Goal: Transaction & Acquisition: Purchase product/service

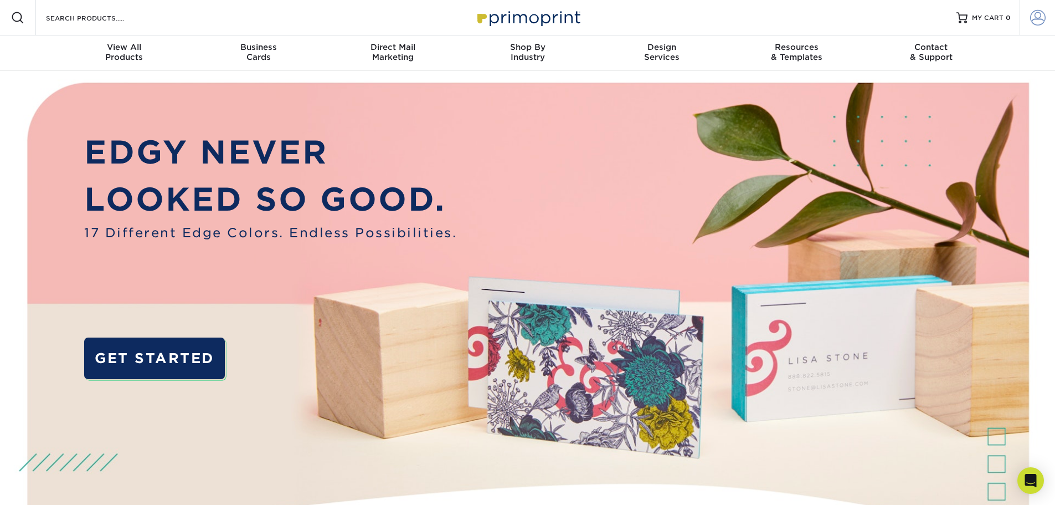
type input "catie@catarzinastudio.com"
click at [1042, 20] on span at bounding box center [1038, 18] width 16 height 16
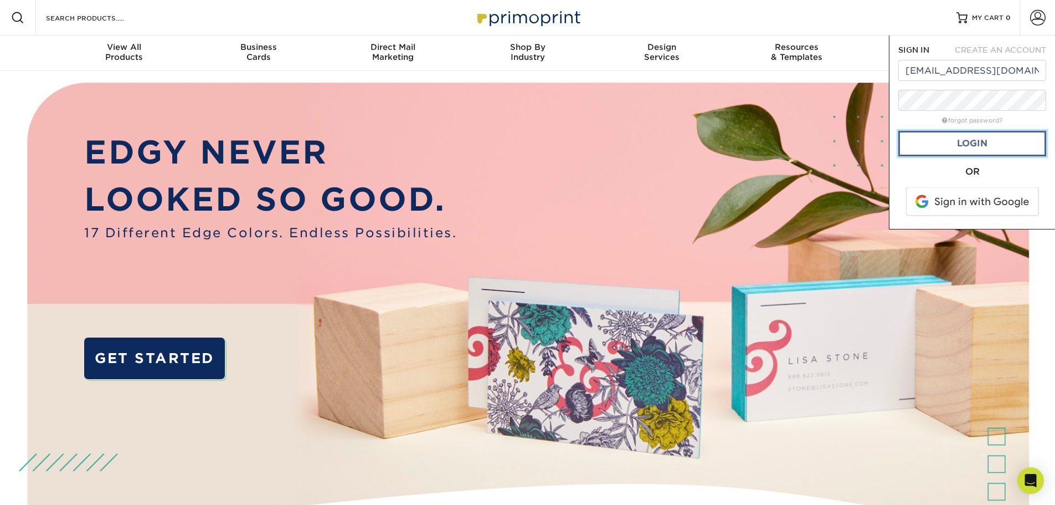
click at [968, 146] on link "Login" at bounding box center [972, 143] width 148 height 25
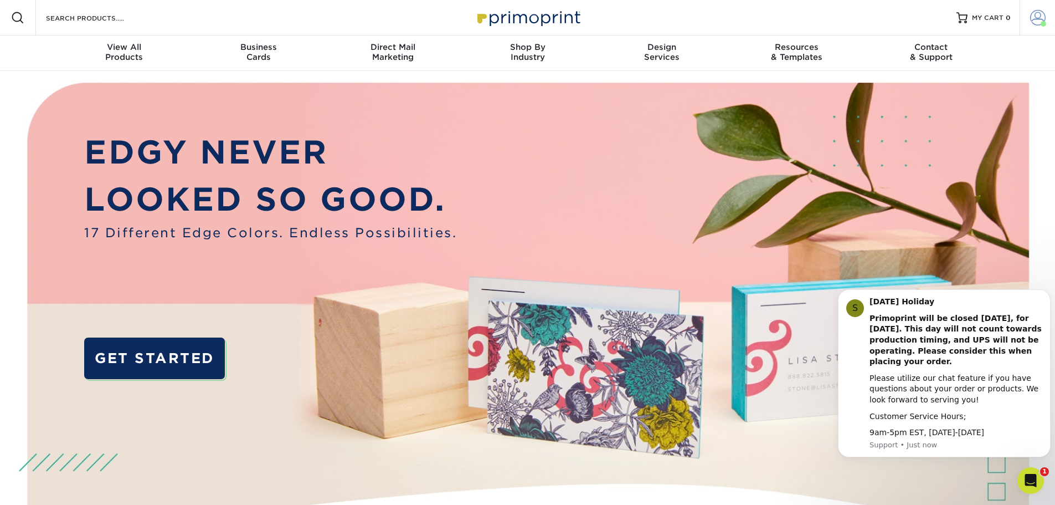
click at [1040, 18] on span at bounding box center [1038, 18] width 16 height 16
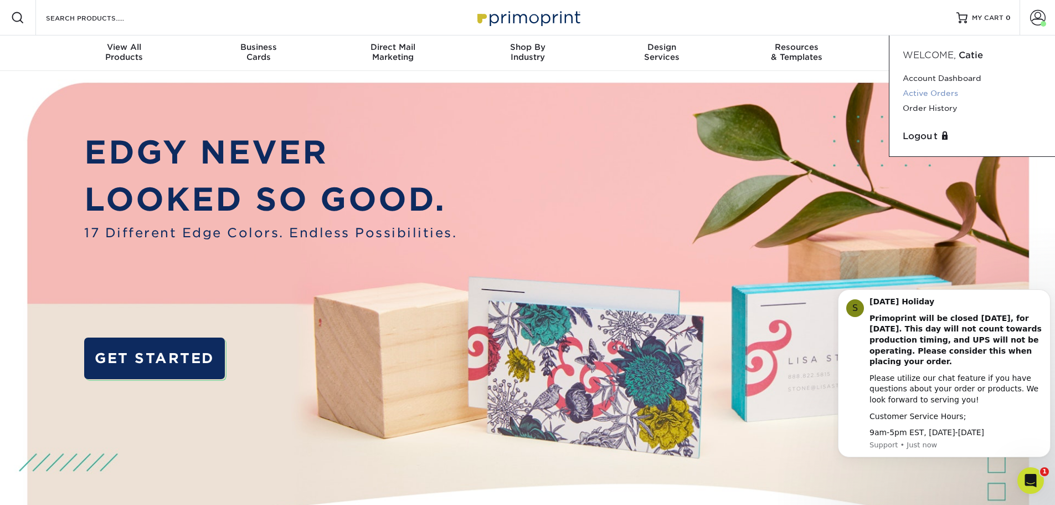
click at [937, 91] on link "Active Orders" at bounding box center [972, 93] width 139 height 15
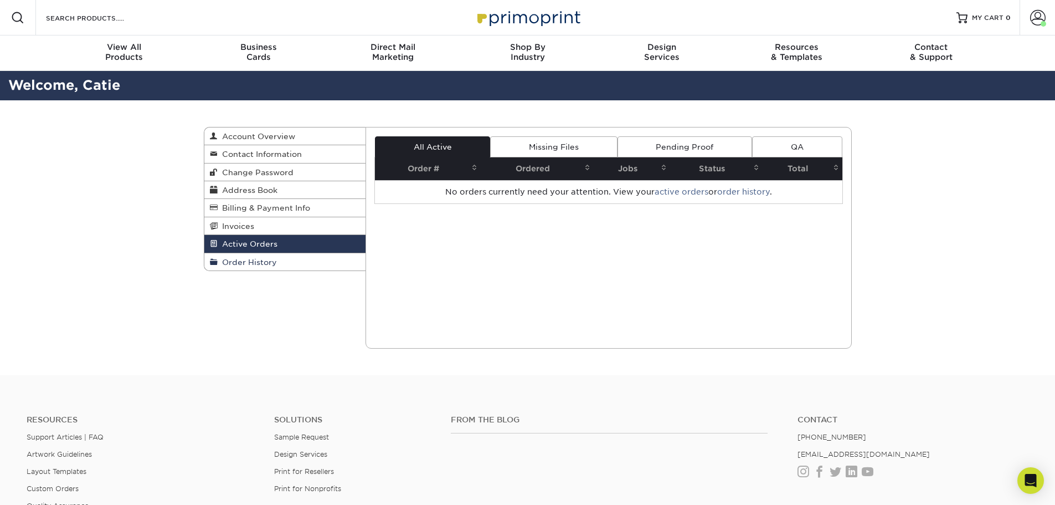
click at [246, 261] on span "Order History" at bounding box center [247, 262] width 59 height 9
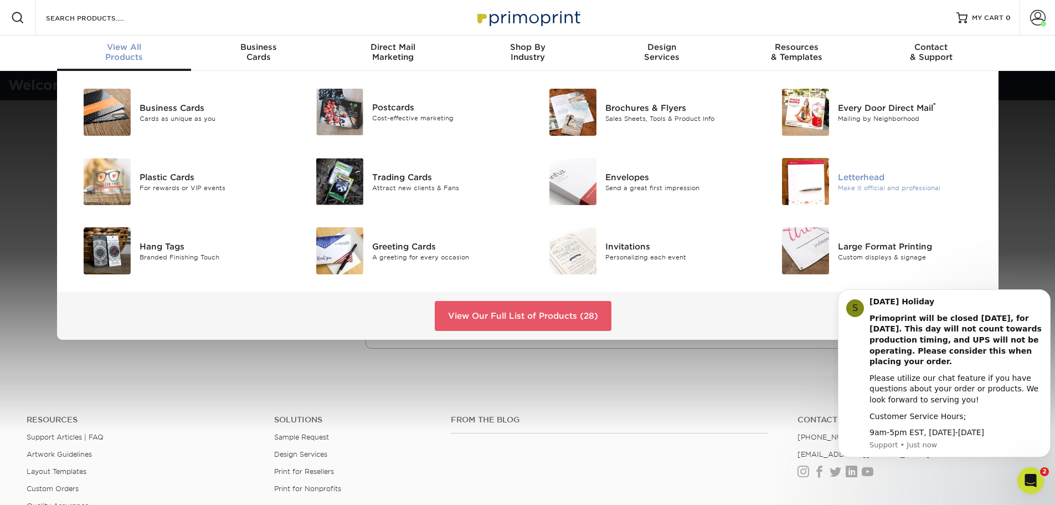
click at [854, 179] on div "Letterhead" at bounding box center [911, 177] width 147 height 12
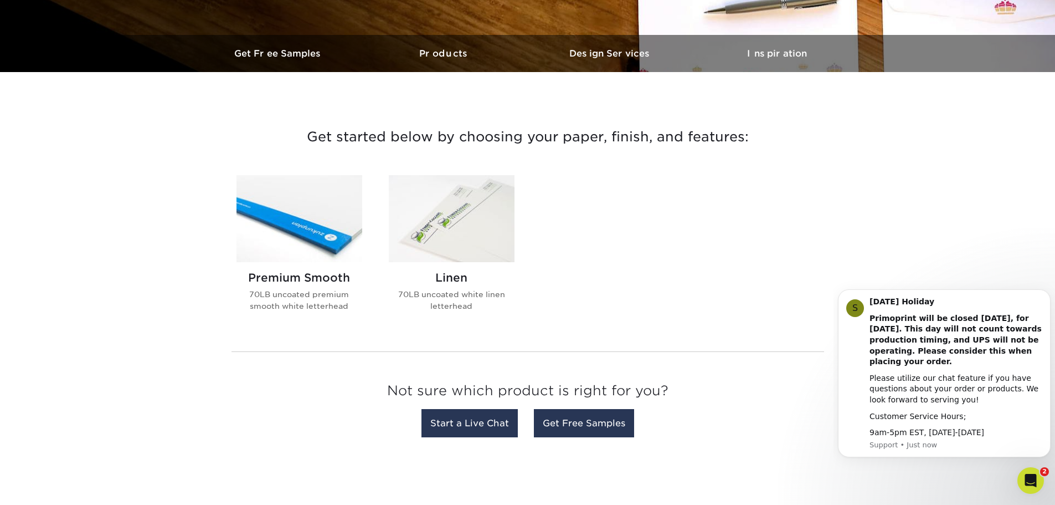
scroll to position [332, 0]
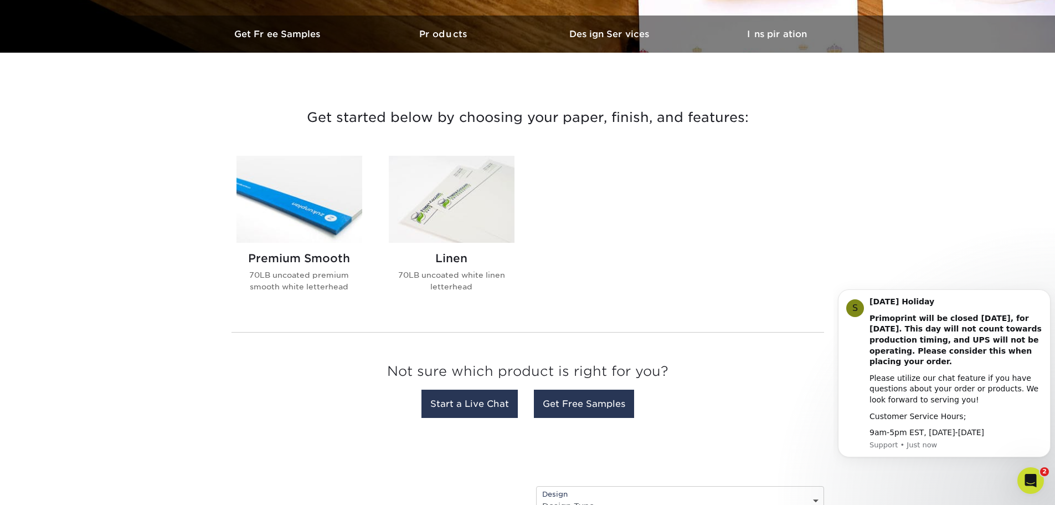
click at [447, 208] on img at bounding box center [452, 199] width 126 height 87
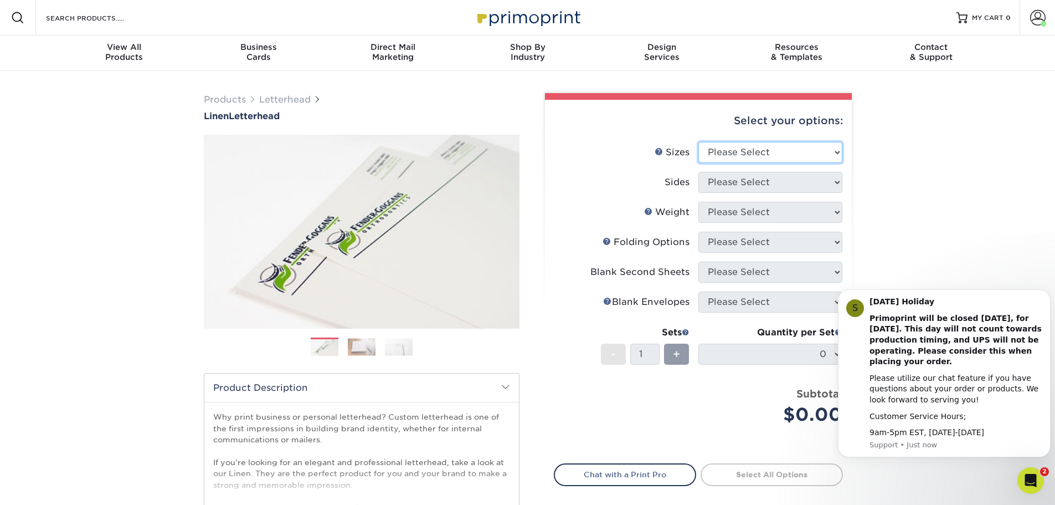
click at [761, 150] on select "Please Select 5.5" x 8.5" 8.5" x 11" 8.5" x 14" 11" x 17"" at bounding box center [770, 152] width 144 height 21
select select "8.50x11.00"
click at [698, 142] on select "Please Select 5.5" x 8.5" 8.5" x 11" 8.5" x 14" 11" x 17"" at bounding box center [770, 152] width 144 height 21
click at [753, 184] on select "Please Select Print Both Sides Print Front Only" at bounding box center [770, 182] width 144 height 21
select select "32d3c223-f82c-492b-b915-ba065a00862f"
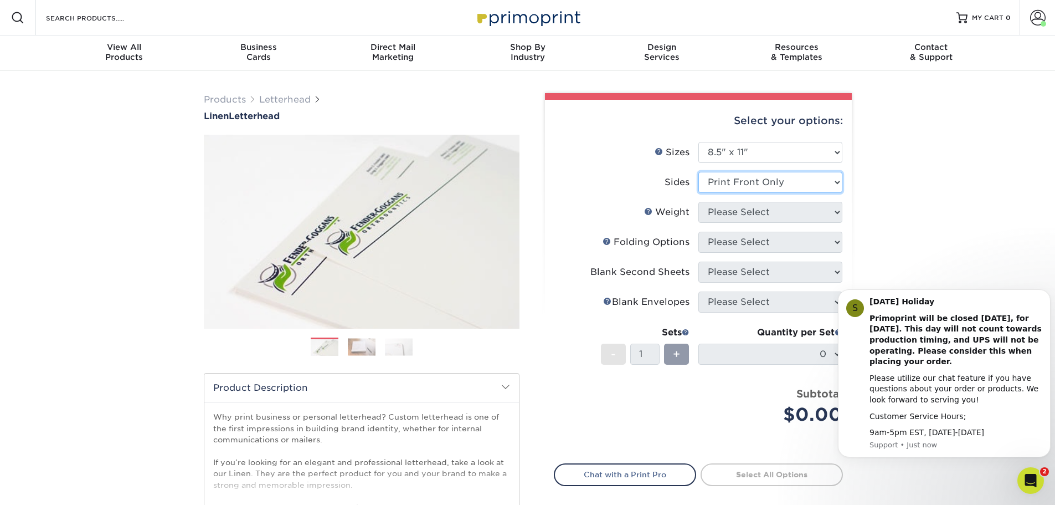
click at [698, 172] on select "Please Select Print Both Sides Print Front Only" at bounding box center [770, 182] width 144 height 21
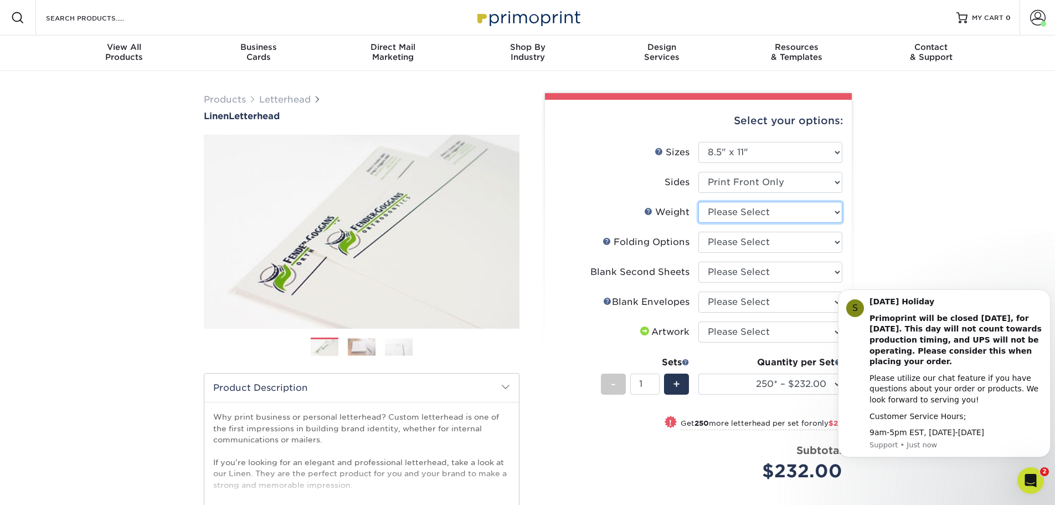
click at [765, 212] on select "Please Select 70LB" at bounding box center [770, 212] width 144 height 21
select select "70LB"
click at [698, 202] on select "Please Select 70LB" at bounding box center [770, 212] width 144 height 21
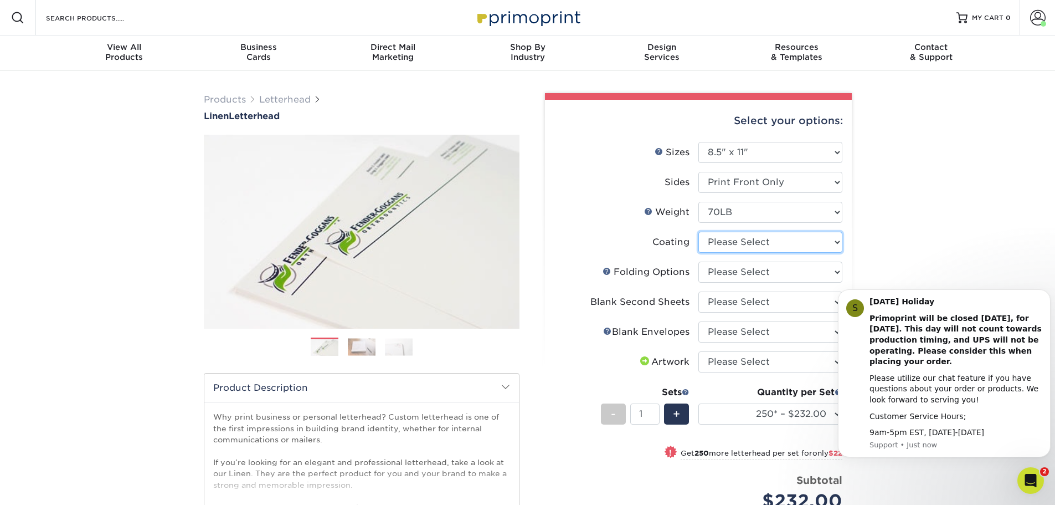
click at [763, 238] on select at bounding box center [770, 242] width 144 height 21
select select "3e7618de-abca-4bda-9f97-8b9129e913d8"
click at [698, 232] on select at bounding box center [770, 242] width 144 height 21
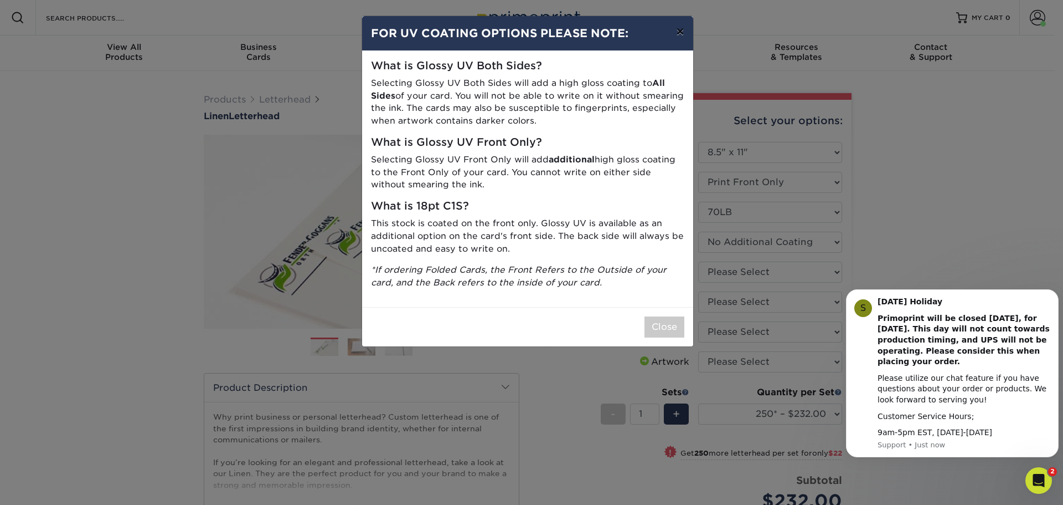
click at [682, 29] on button "×" at bounding box center [679, 31] width 25 height 31
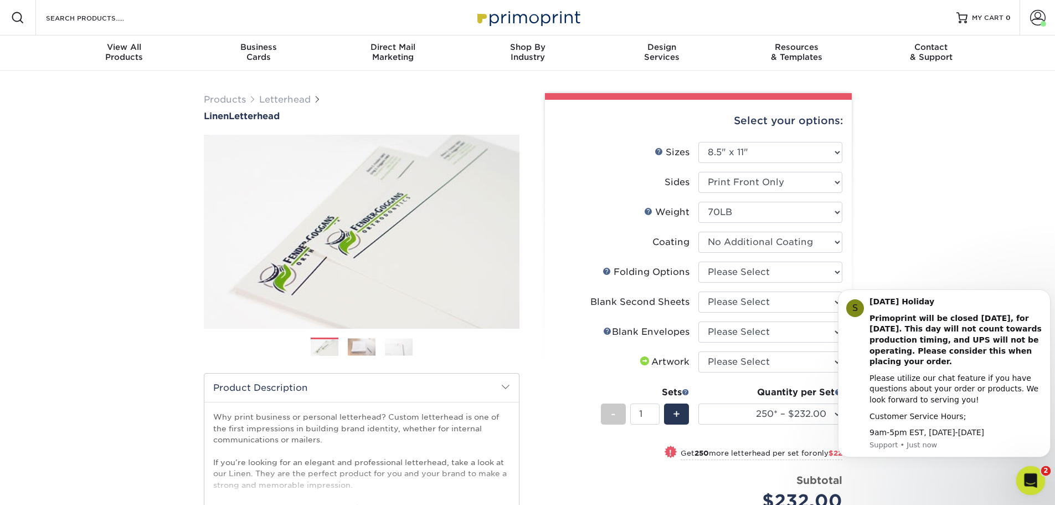
click at [1021, 477] on icon "Open Intercom Messenger" at bounding box center [1029, 479] width 18 height 18
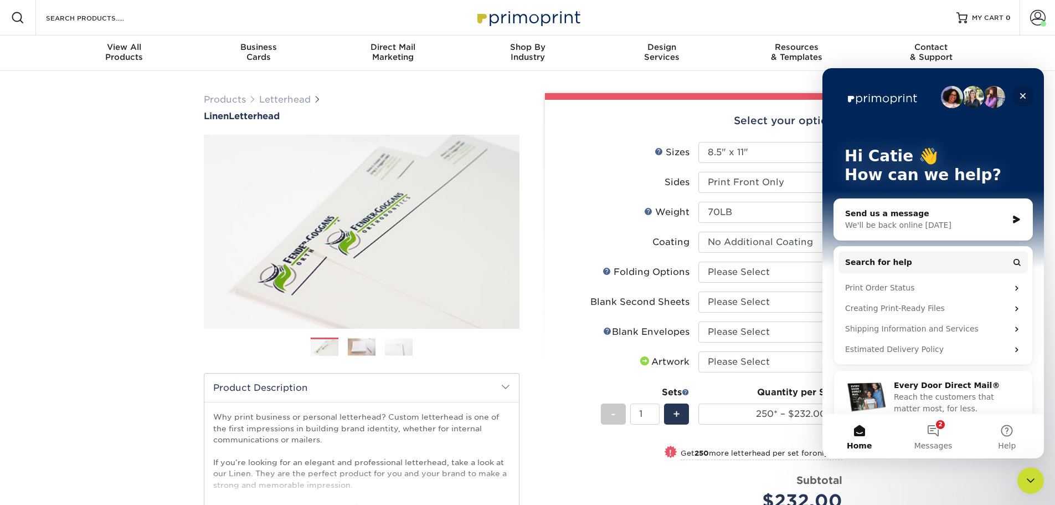
click at [1024, 94] on icon "Close" at bounding box center [1023, 96] width 6 height 6
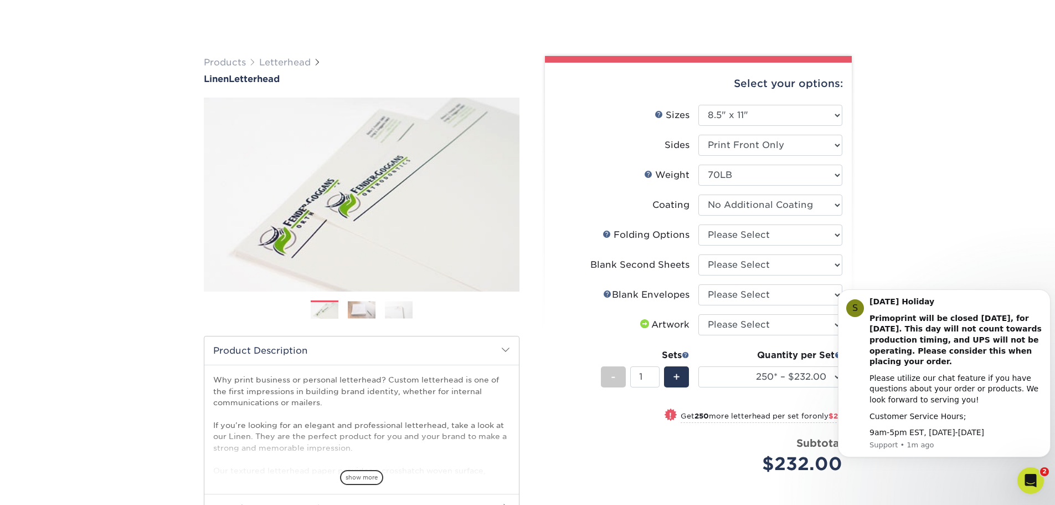
scroll to position [111, 0]
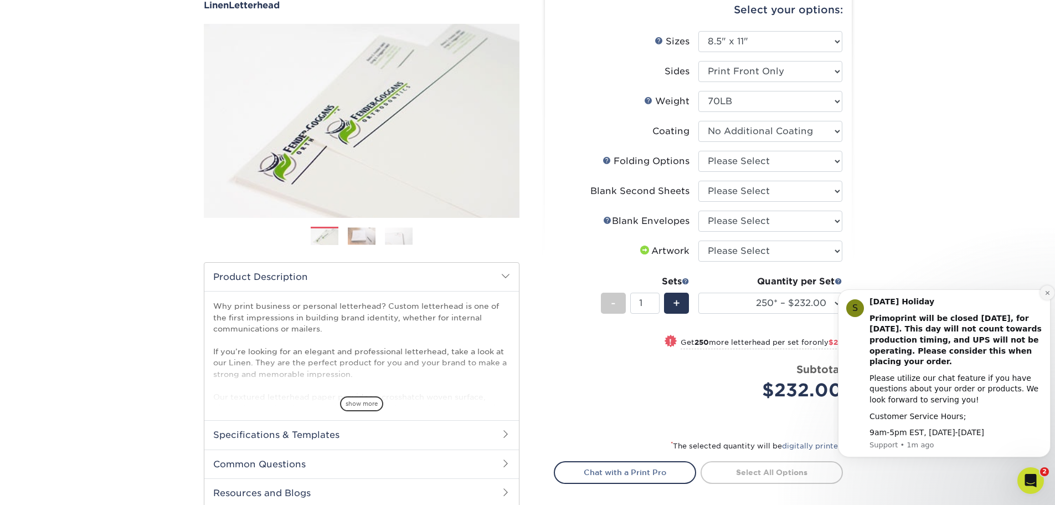
click at [1045, 291] on icon "Dismiss notification" at bounding box center [1048, 293] width 6 height 6
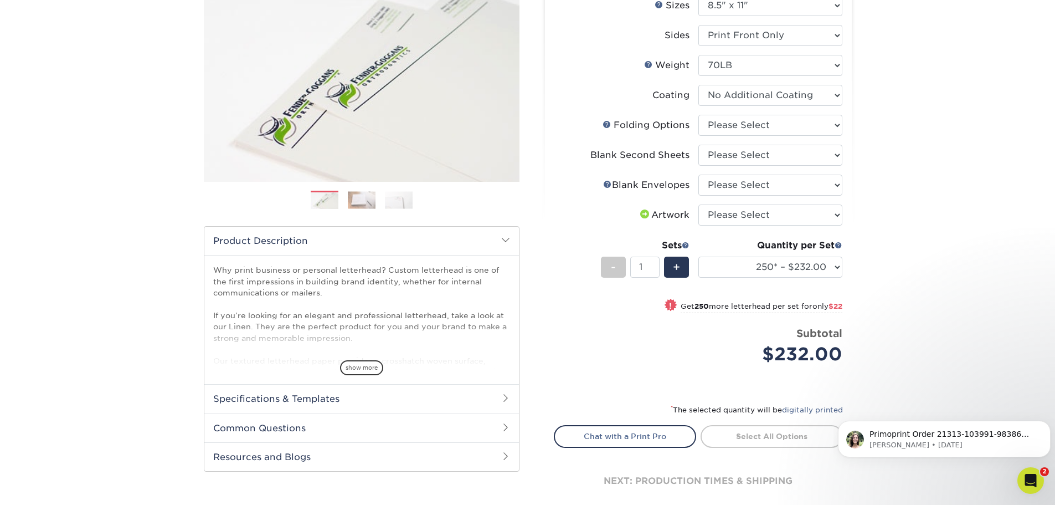
scroll to position [166, 0]
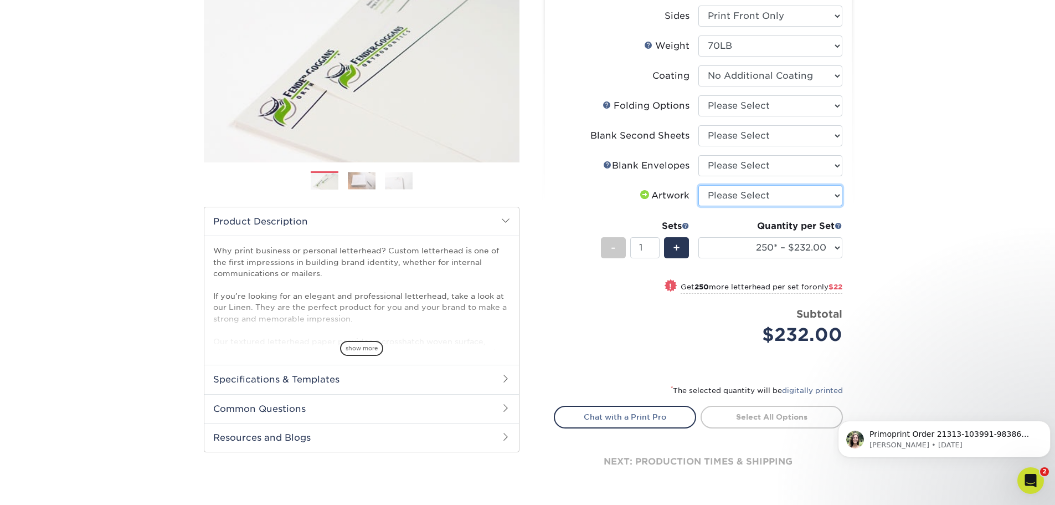
click at [773, 193] on select "Please Select I will upload files I need a design - $75" at bounding box center [770, 195] width 144 height 21
select select "upload"
click at [698, 185] on select "Please Select I will upload files I need a design - $75" at bounding box center [770, 195] width 144 height 21
click at [832, 248] on select "250* – $232.00 500* – $254.00 750 – $269.00 1000 – $283.00 1500 – $327.00 2000 …" at bounding box center [770, 247] width 144 height 21
click at [928, 253] on div "Products [GEOGRAPHIC_DATA] Linen Letterhead Next" at bounding box center [527, 220] width 1055 height 630
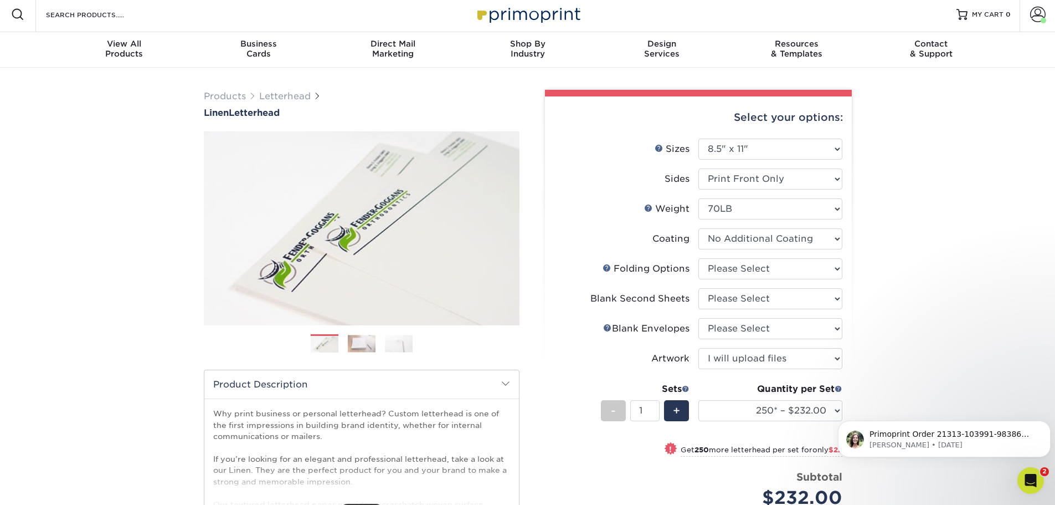
scroll to position [0, 0]
